Goal: Use online tool/utility: Use online tool/utility

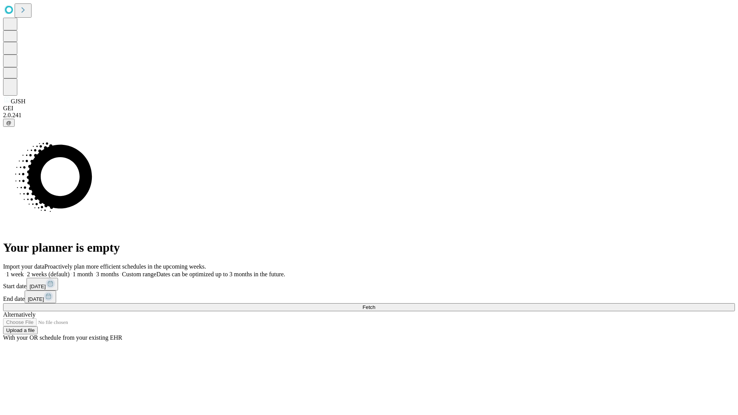
click at [375, 305] on span "Fetch" at bounding box center [369, 308] width 13 height 6
